Goal: Task Accomplishment & Management: Manage account settings

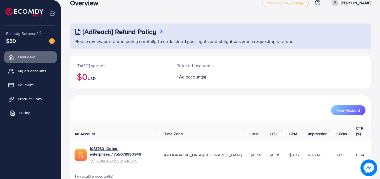
scroll to position [13, 0]
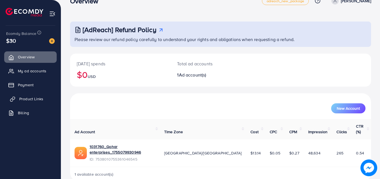
click at [38, 101] on span "Product Links" at bounding box center [31, 99] width 24 height 6
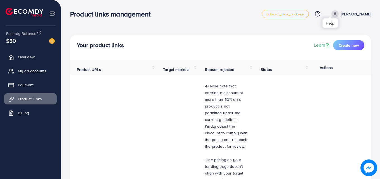
click at [320, 16] on icon at bounding box center [317, 14] width 6 height 6
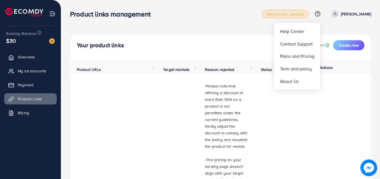
click at [302, 15] on span "adreach_new_package" at bounding box center [284, 14] width 37 height 4
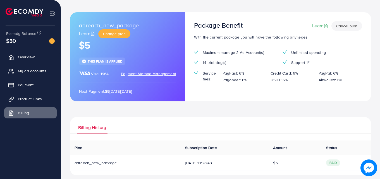
scroll to position [28, 0]
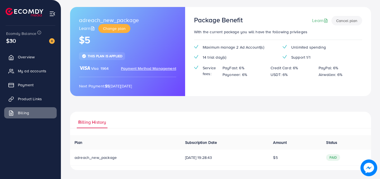
click at [146, 74] on div "adreach_new_package Learn Change plan $5 This plan is applied Visa 1964 Payment…" at bounding box center [127, 51] width 115 height 89
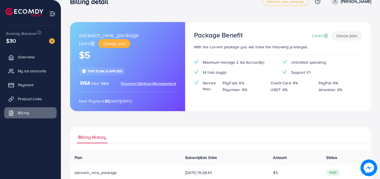
scroll to position [0, 0]
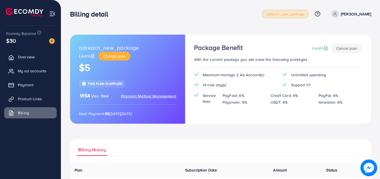
click at [297, 14] on span "adreach_new_package" at bounding box center [284, 14] width 37 height 4
click at [111, 50] on span "adreach_new_package" at bounding box center [109, 48] width 60 height 8
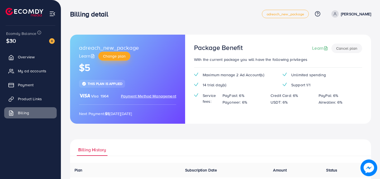
click at [117, 54] on span "Change plan" at bounding box center [114, 56] width 23 height 6
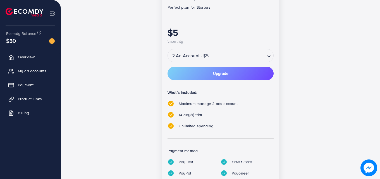
scroll to position [123, 0]
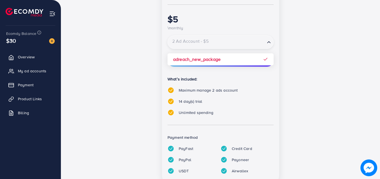
click at [197, 43] on div "2 Ad Account - $5" at bounding box center [216, 42] width 97 height 10
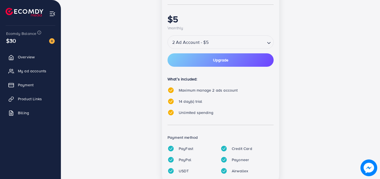
click at [307, 65] on div "popular Partnership Member Perfect plan for Starters $5 \monthly 2 Ad Account -…" at bounding box center [220, 75] width 241 height 231
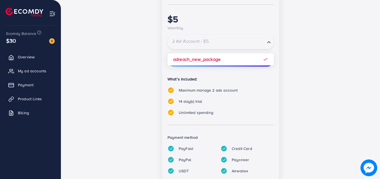
click at [253, 37] on input "Search for option" at bounding box center [216, 42] width 96 height 10
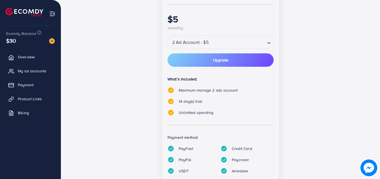
click at [303, 53] on div "popular Partnership Member Perfect plan for Starters $5 \monthly 2 Ad Account -…" at bounding box center [220, 75] width 241 height 231
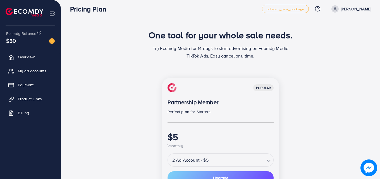
scroll to position [0, 0]
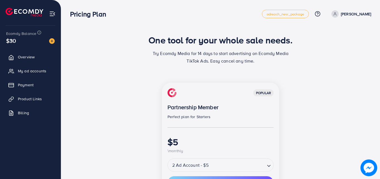
click at [198, 111] on div "popular Partnership Member Perfect plan for Starters $5 \monthly" at bounding box center [220, 121] width 106 height 66
click at [48, 57] on link "Overview" at bounding box center [30, 56] width 52 height 11
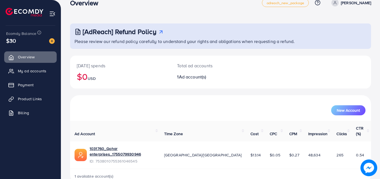
scroll to position [13, 0]
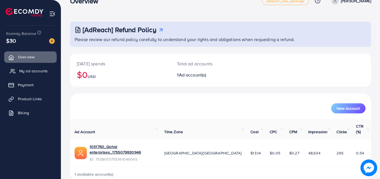
click at [34, 67] on link "My ad accounts" at bounding box center [30, 70] width 52 height 11
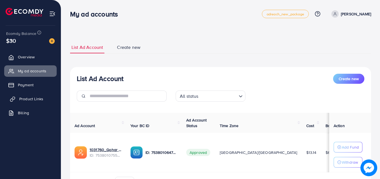
click at [18, 101] on link "Product Links" at bounding box center [30, 98] width 52 height 11
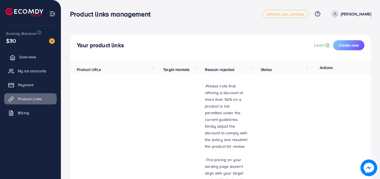
click at [41, 61] on link "Overview" at bounding box center [30, 56] width 52 height 11
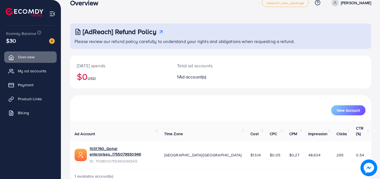
scroll to position [13, 0]
